Goal: Task Accomplishment & Management: Manage account settings

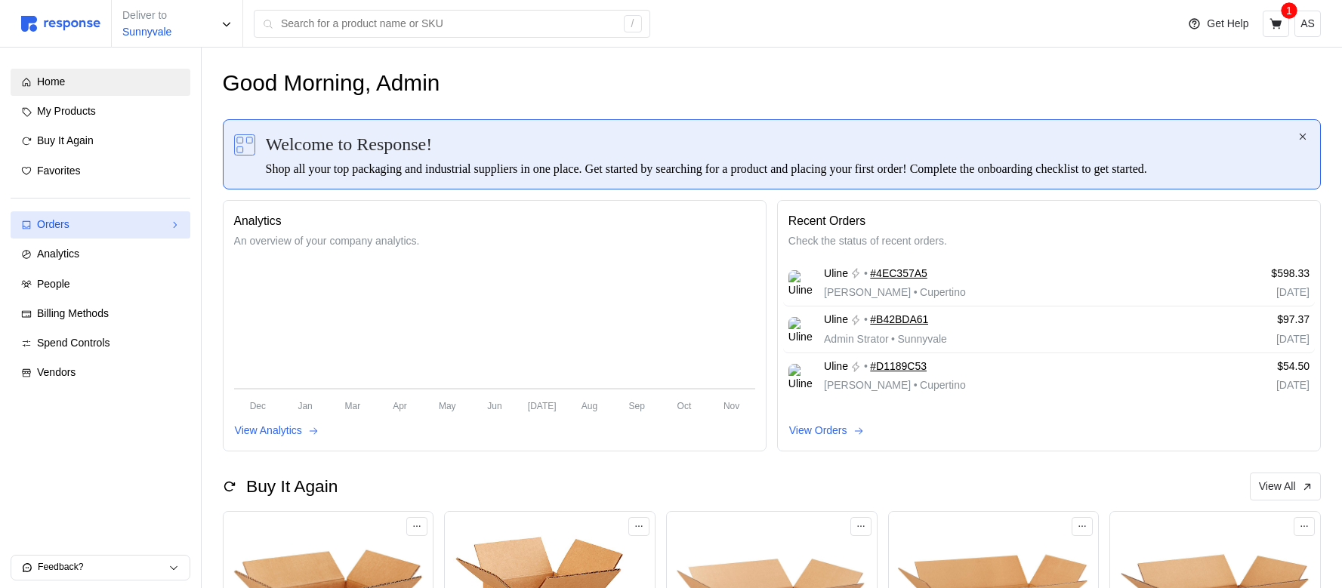
click at [104, 234] on link "Orders" at bounding box center [101, 224] width 180 height 27
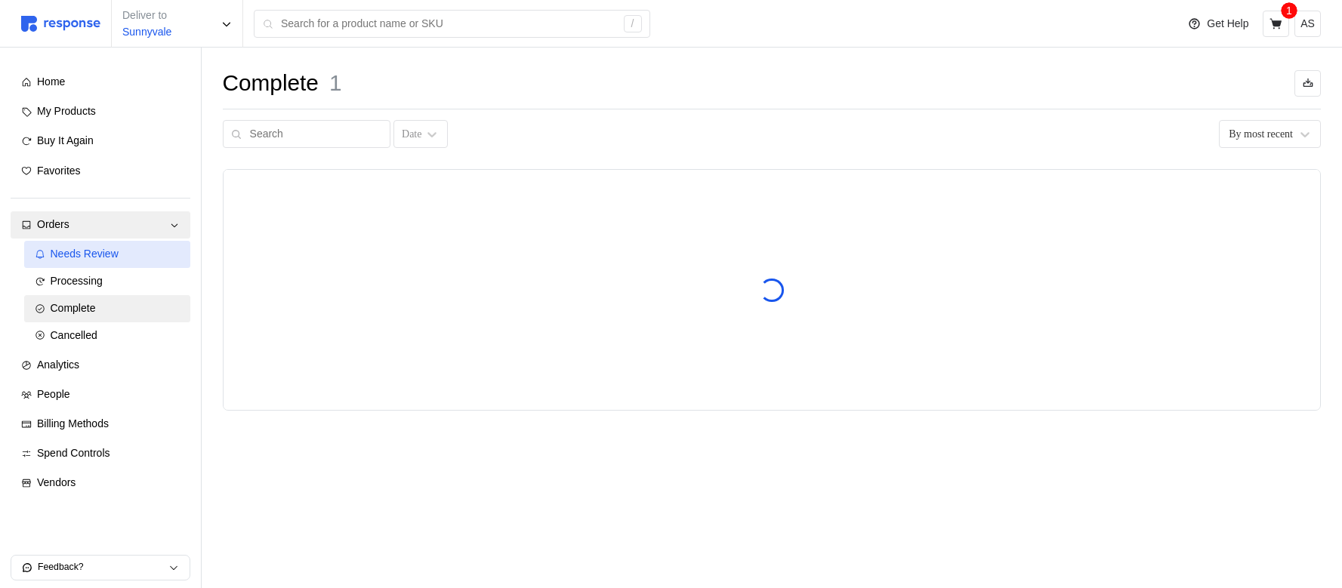
click at [118, 256] on span "Needs Review" at bounding box center [85, 254] width 68 height 12
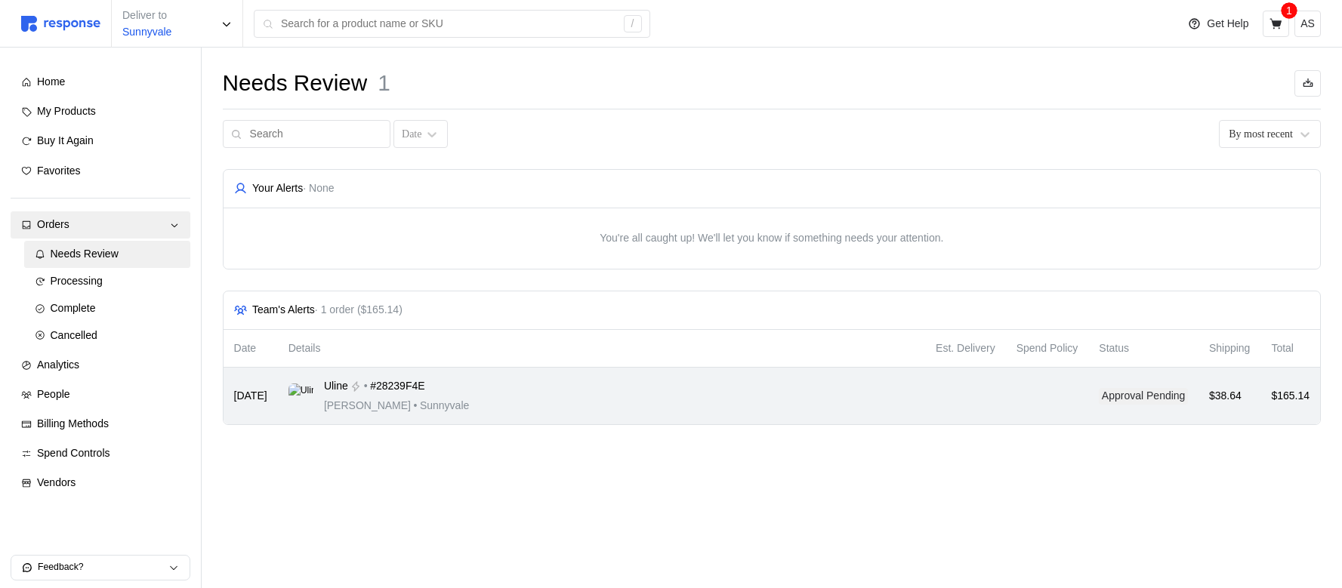
click at [556, 403] on div "Uline • #28239F4E [PERSON_NAME] • [GEOGRAPHIC_DATA]" at bounding box center [601, 395] width 626 height 35
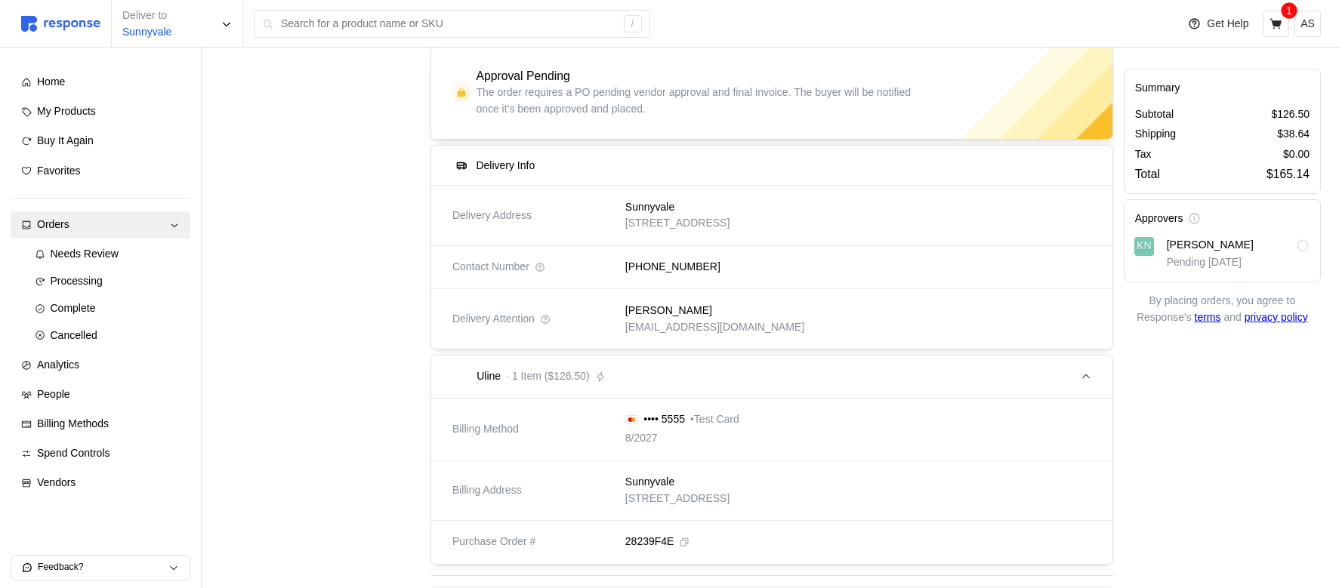
scroll to position [154, 0]
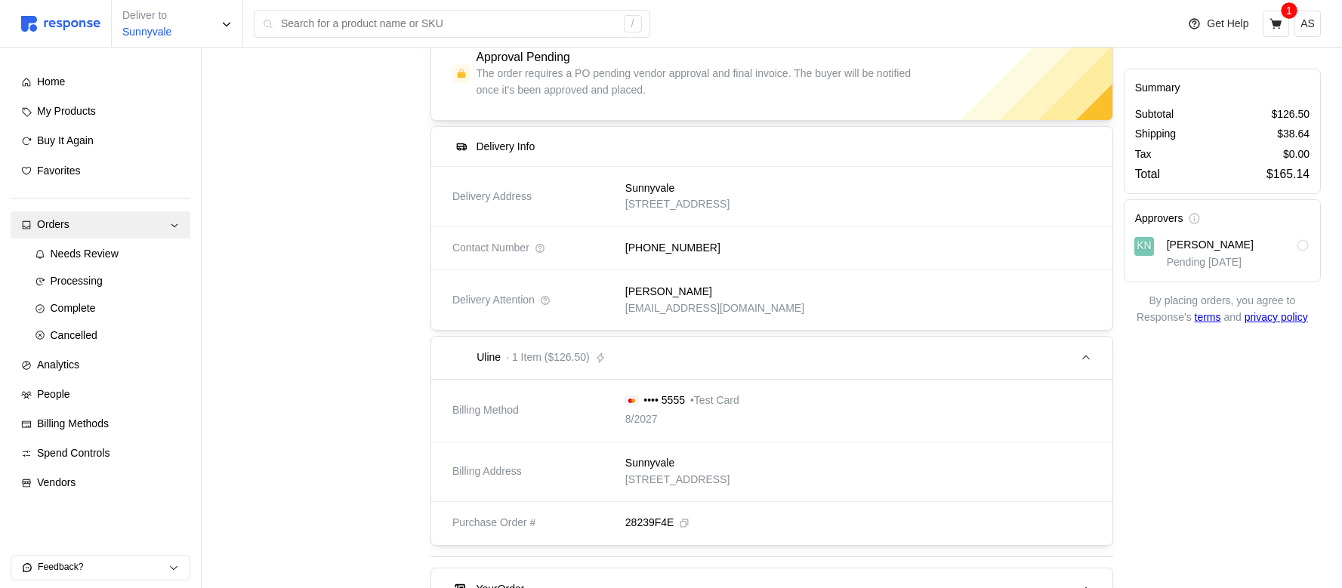
click at [723, 473] on p "[STREET_ADDRESS]" at bounding box center [677, 480] width 104 height 17
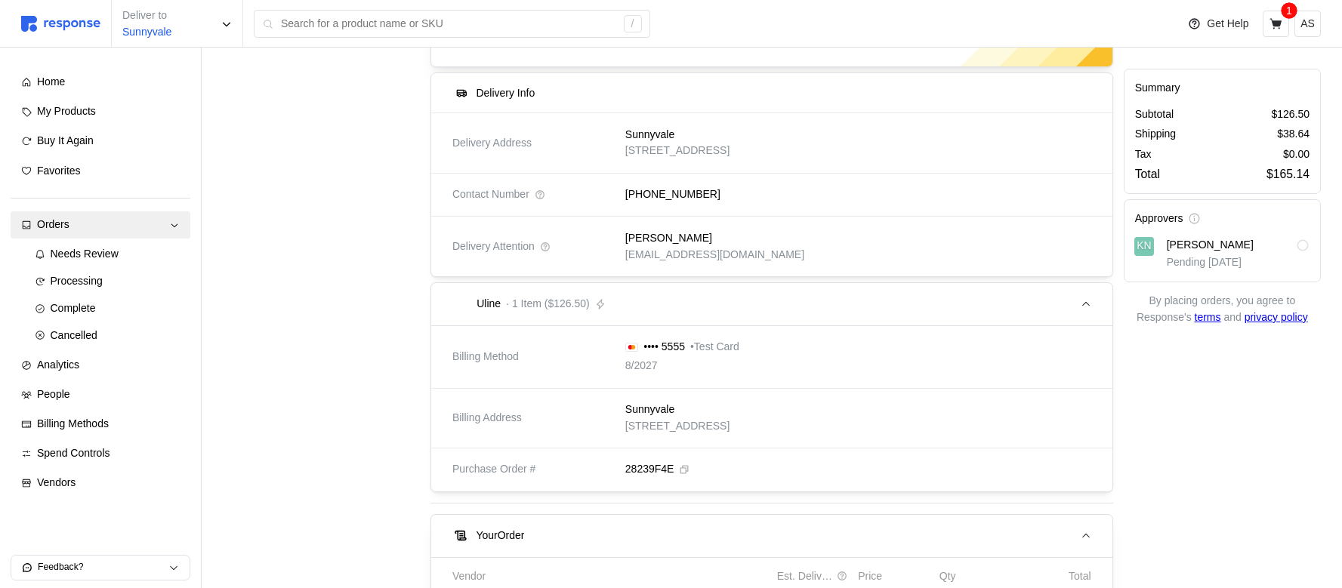
scroll to position [217, 0]
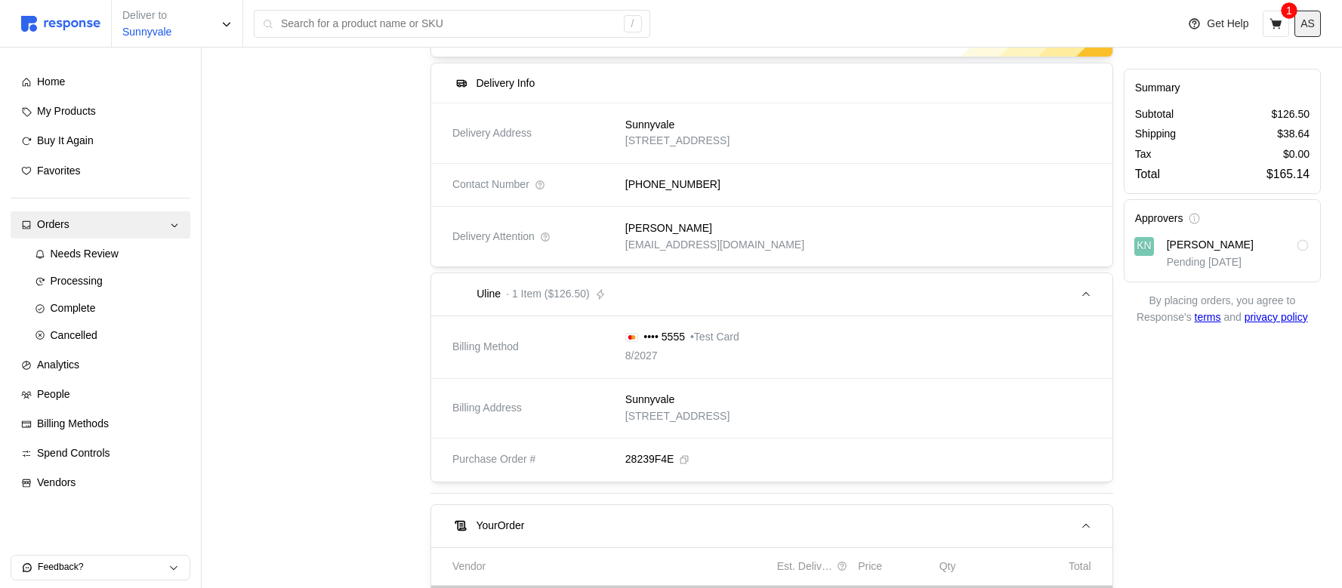
click at [1314, 23] on p "AS" at bounding box center [1307, 24] width 14 height 17
click at [1235, 88] on p "Logout" at bounding box center [1262, 87] width 97 height 17
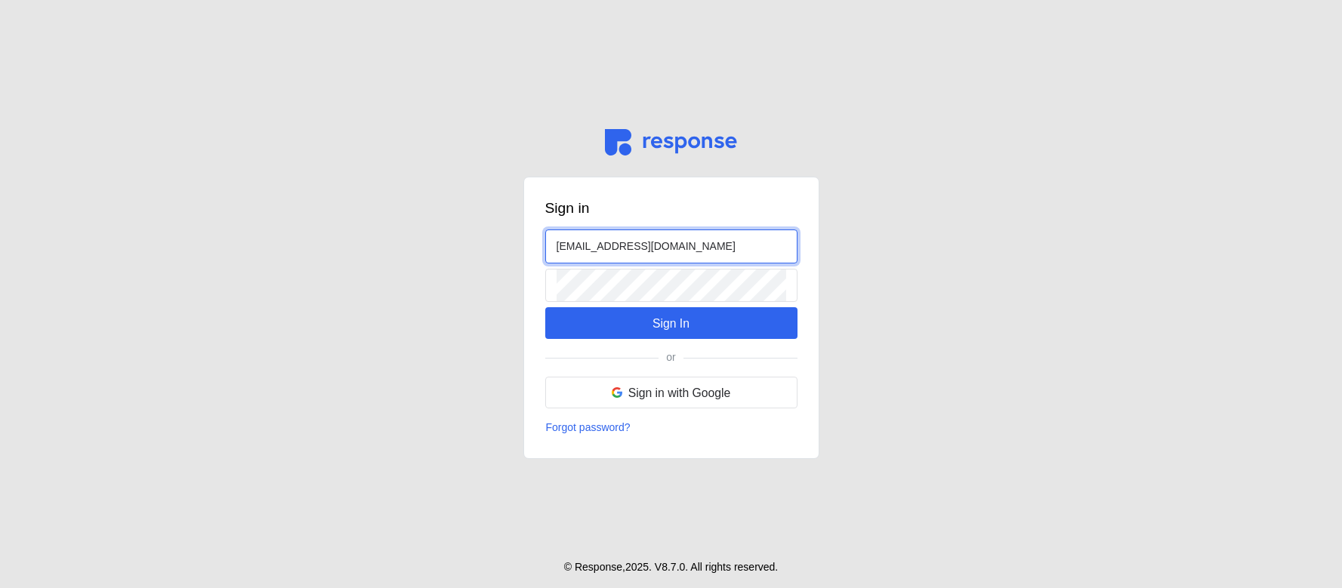
click at [584, 251] on input "[EMAIL_ADDRESS][DOMAIN_NAME]" at bounding box center [672, 246] width 230 height 32
click at [585, 251] on input "[EMAIL_ADDRESS][DOMAIN_NAME]" at bounding box center [672, 246] width 230 height 32
click at [575, 247] on input "[EMAIL_ADDRESS][DOMAIN_NAME]" at bounding box center [672, 246] width 230 height 32
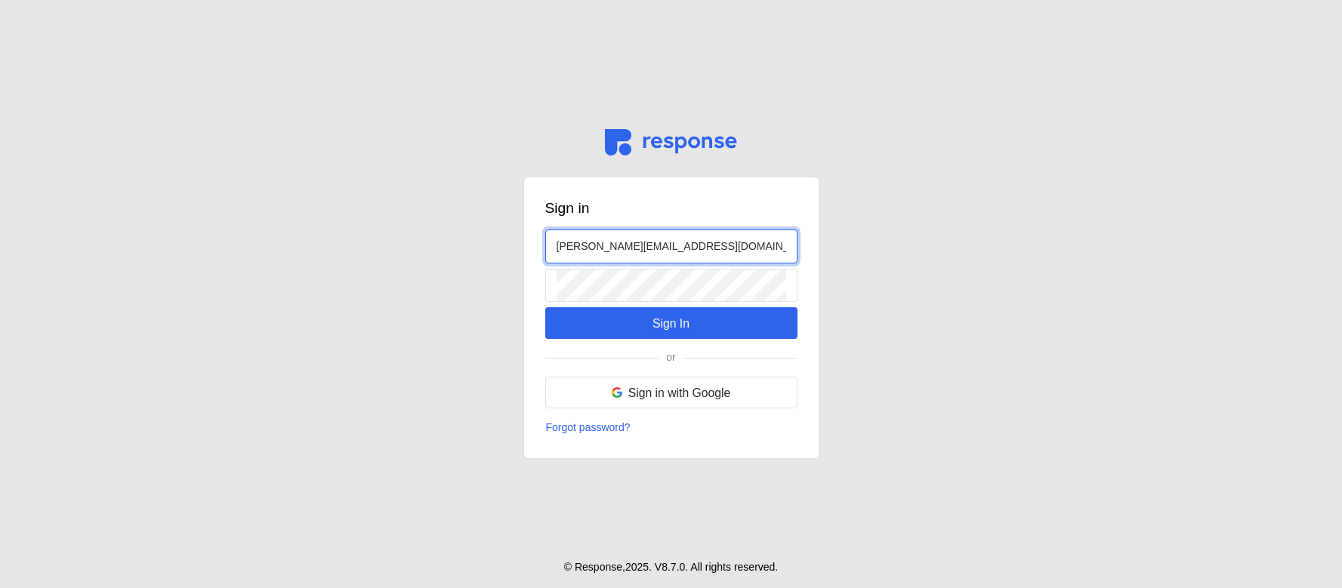
type input "[PERSON_NAME][EMAIL_ADDRESS][DOMAIN_NAME]"
